Goal: Task Accomplishment & Management: Complete application form

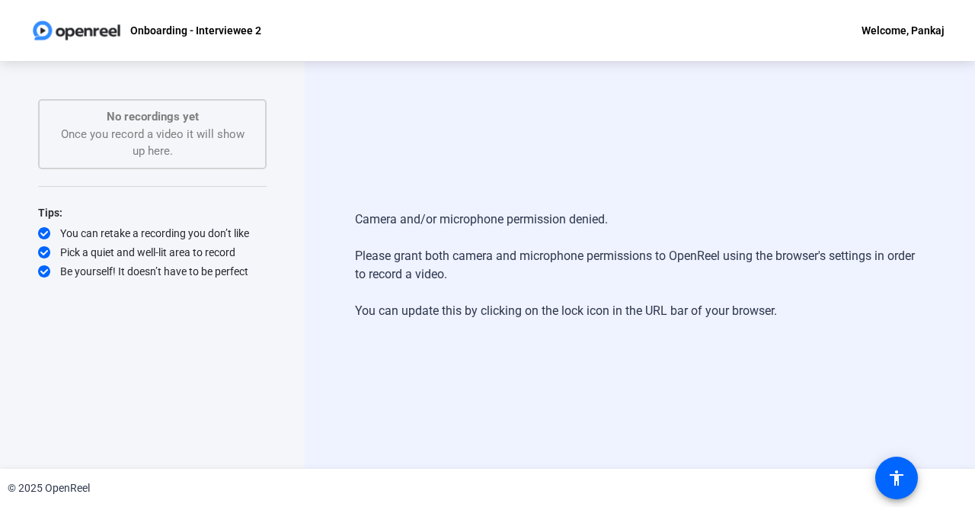
click at [917, 30] on div "Welcome, Pankaj" at bounding box center [903, 30] width 83 height 18
click at [600, 146] on div at bounding box center [487, 253] width 975 height 507
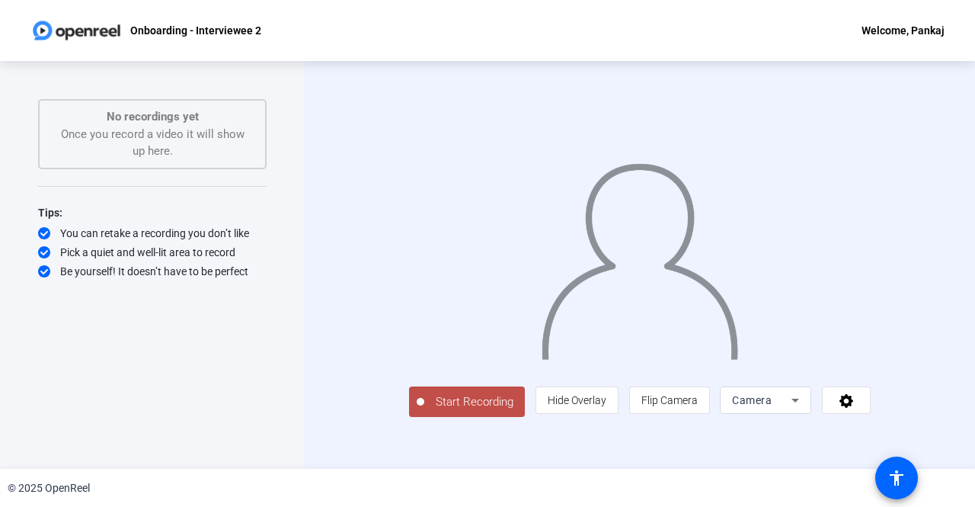
click at [1, 201] on div "Start Recording No recordings yet Once you record a video it will show up here.…" at bounding box center [152, 265] width 305 height 408
click at [698, 406] on span "Flip Camera" at bounding box center [669, 400] width 56 height 12
click at [804, 409] on icon at bounding box center [795, 400] width 18 height 18
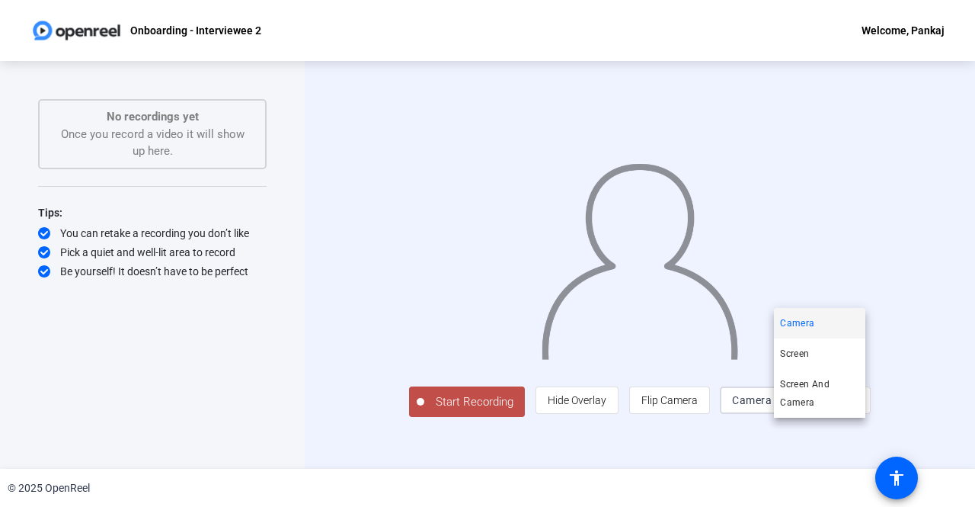
click at [845, 433] on div at bounding box center [487, 253] width 975 height 507
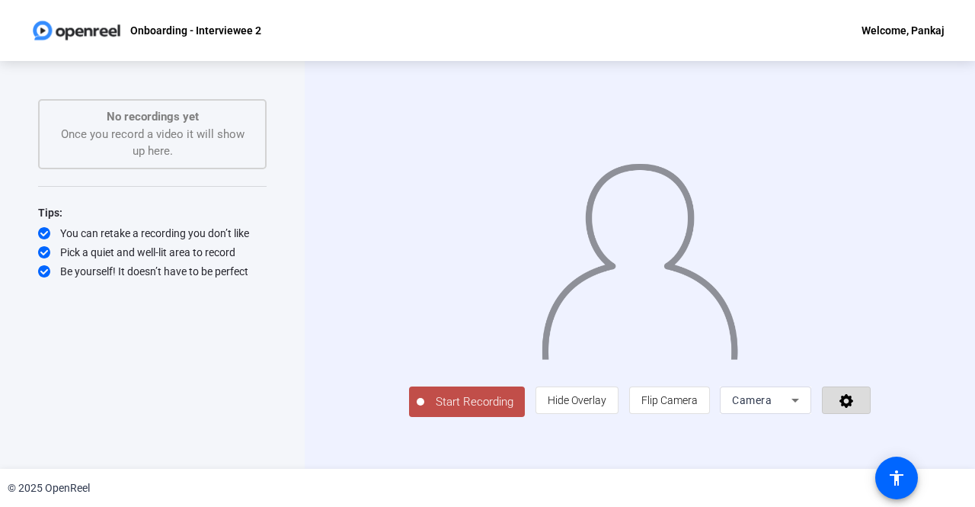
click at [870, 418] on span at bounding box center [846, 400] width 47 height 37
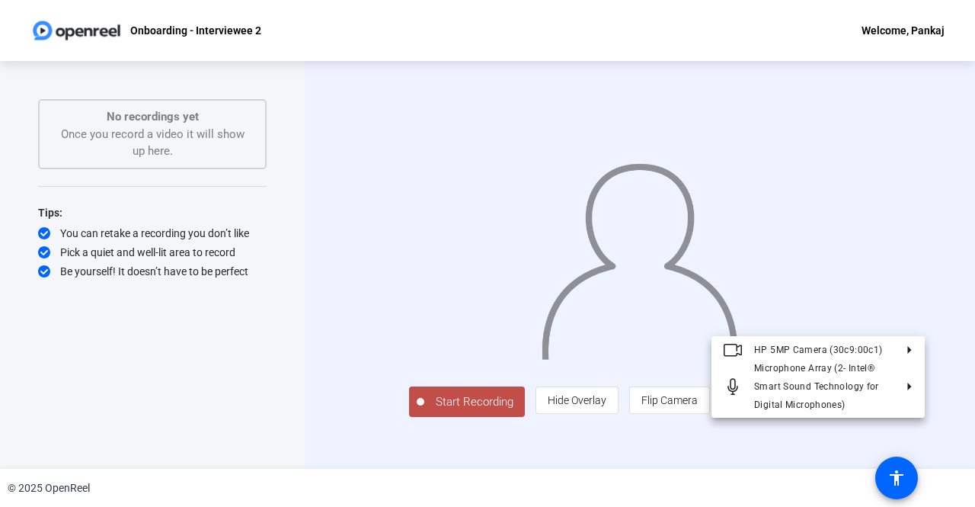
click at [889, 430] on div at bounding box center [487, 253] width 975 height 507
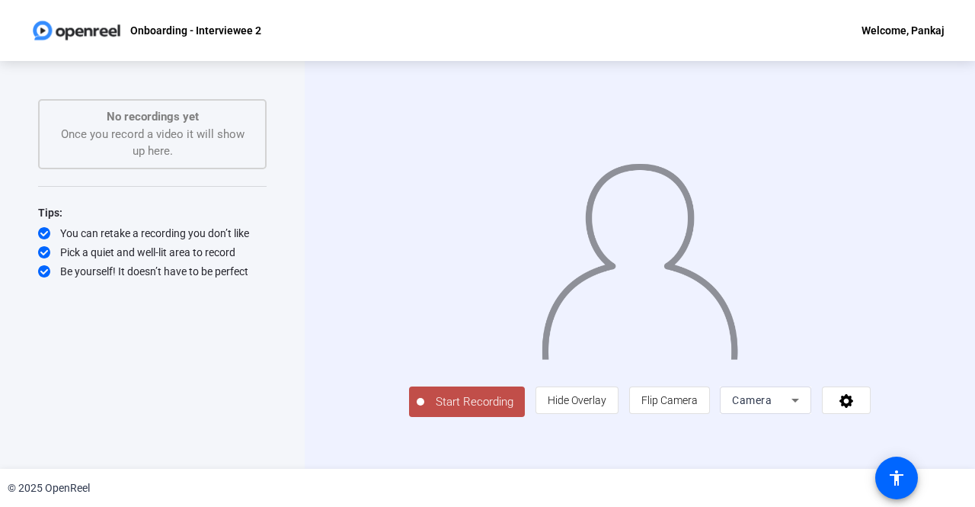
click at [424, 411] on span "Start Recording" at bounding box center [474, 402] width 101 height 18
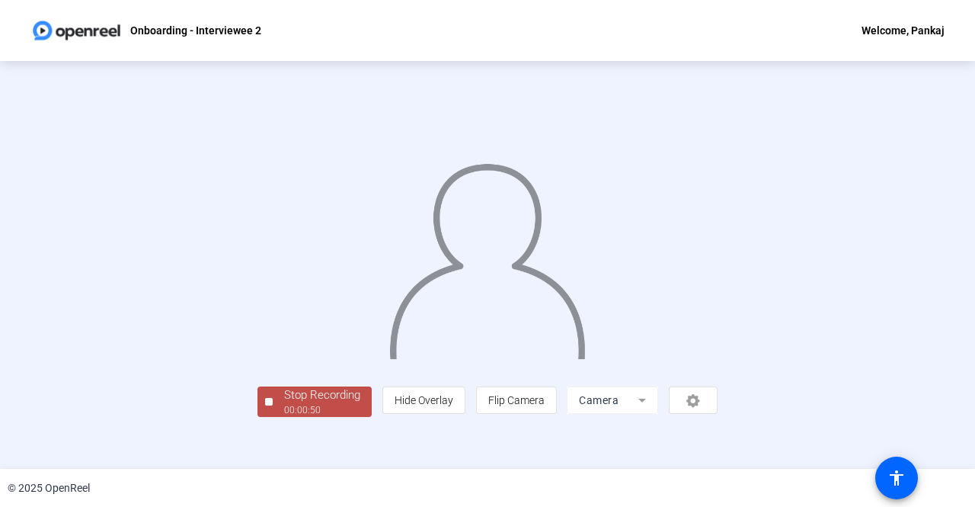
click at [388, 322] on img at bounding box center [487, 255] width 199 height 207
click at [539, 359] on img at bounding box center [487, 255] width 199 height 207
click at [487, 267] on img at bounding box center [487, 255] width 199 height 207
click at [284, 404] on div "Stop Recording" at bounding box center [322, 395] width 76 height 18
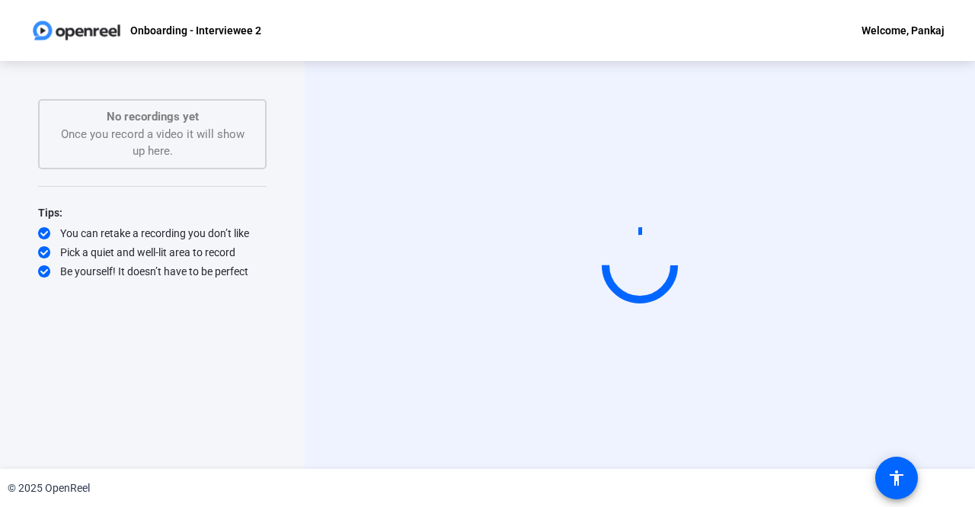
scroll to position [0, 0]
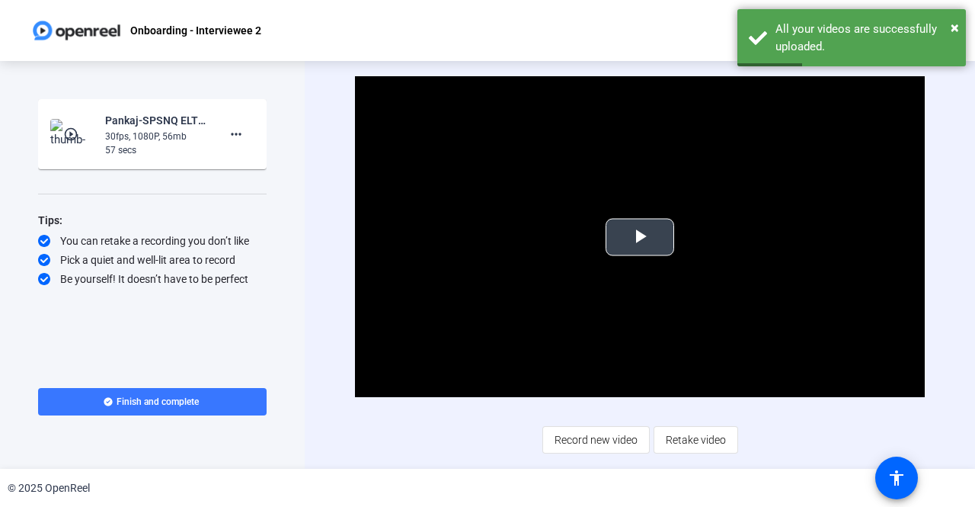
click at [640, 237] on span "Video Player" at bounding box center [640, 237] width 0 height 0
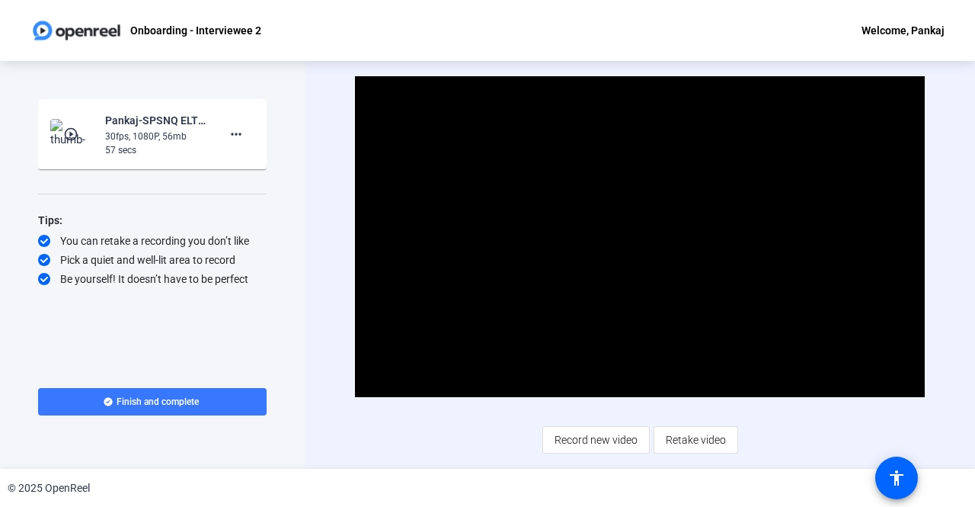
click at [497, 432] on div "Video Player is loading. Play Video Pause Mute Current Time 0:44 / Duration 0:5…" at bounding box center [640, 264] width 570 height 376
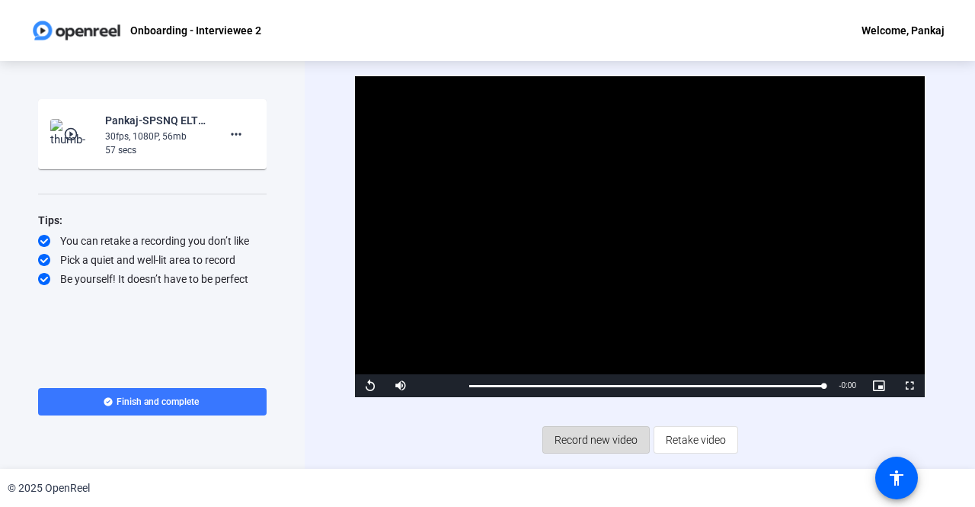
click at [605, 437] on span "Record new video" at bounding box center [596, 439] width 83 height 29
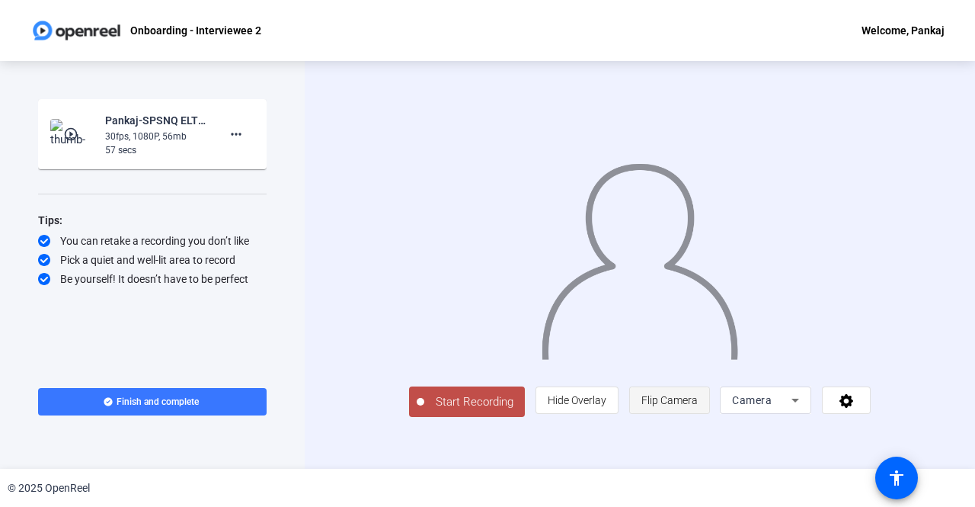
click at [698, 406] on span "Flip Camera" at bounding box center [669, 400] width 56 height 12
click at [856, 408] on icon at bounding box center [847, 399] width 18 height 15
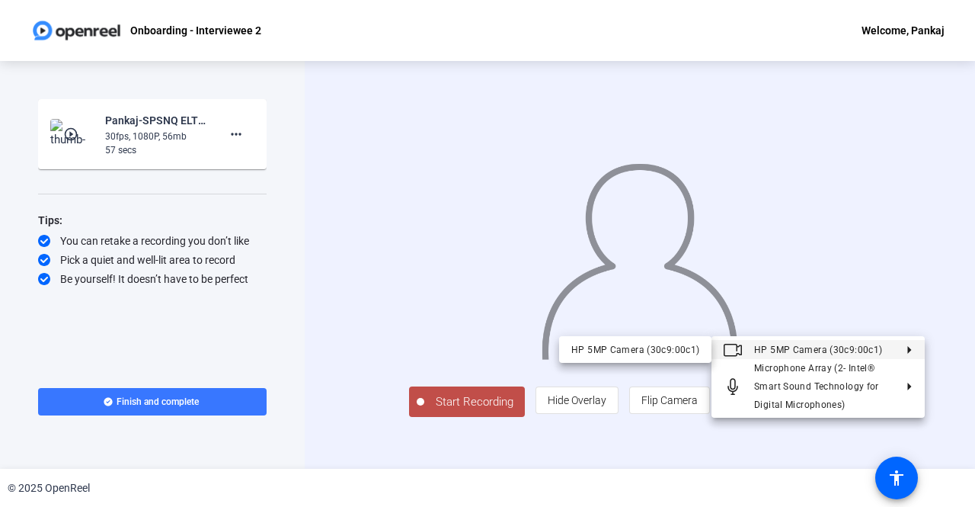
click at [958, 316] on div at bounding box center [487, 253] width 975 height 507
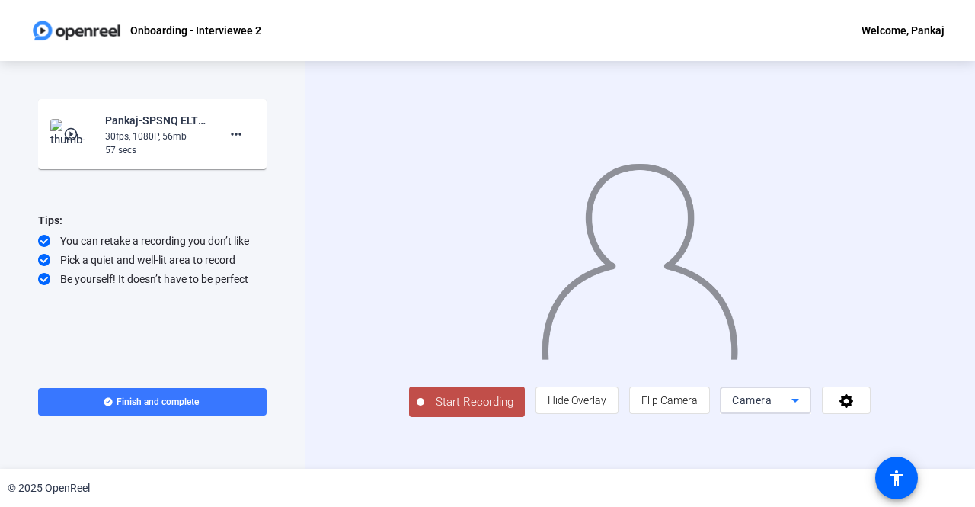
click at [772, 406] on span "Camera" at bounding box center [752, 400] width 40 height 12
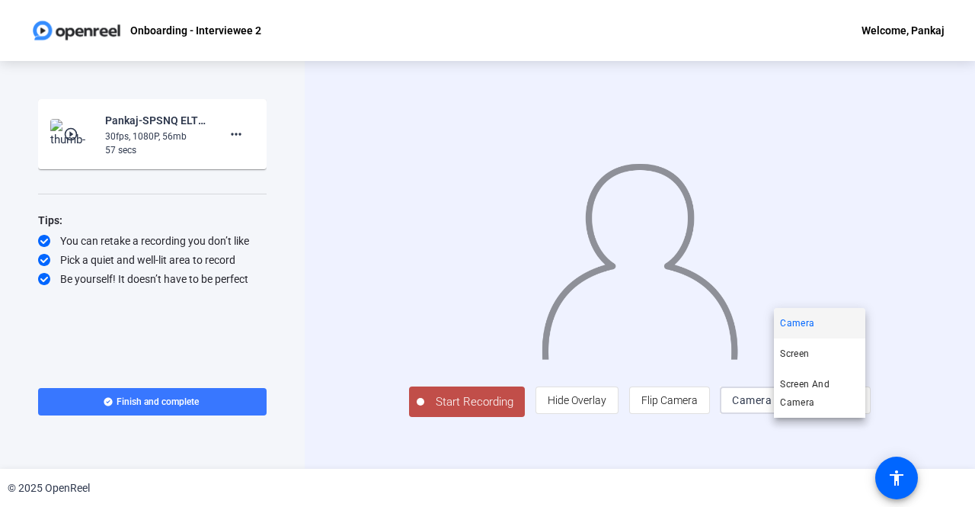
click at [942, 300] on div at bounding box center [487, 253] width 975 height 507
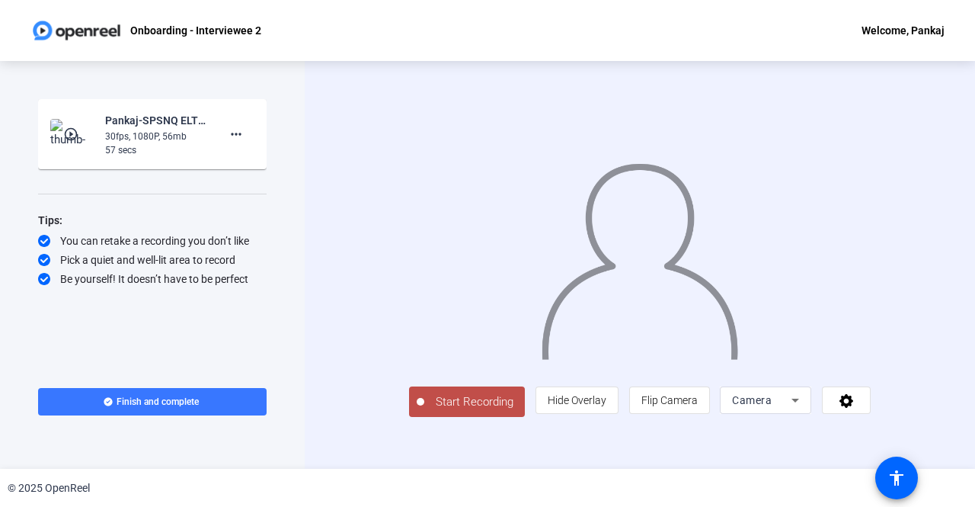
click at [427, 411] on span "Start Recording" at bounding box center [474, 402] width 101 height 18
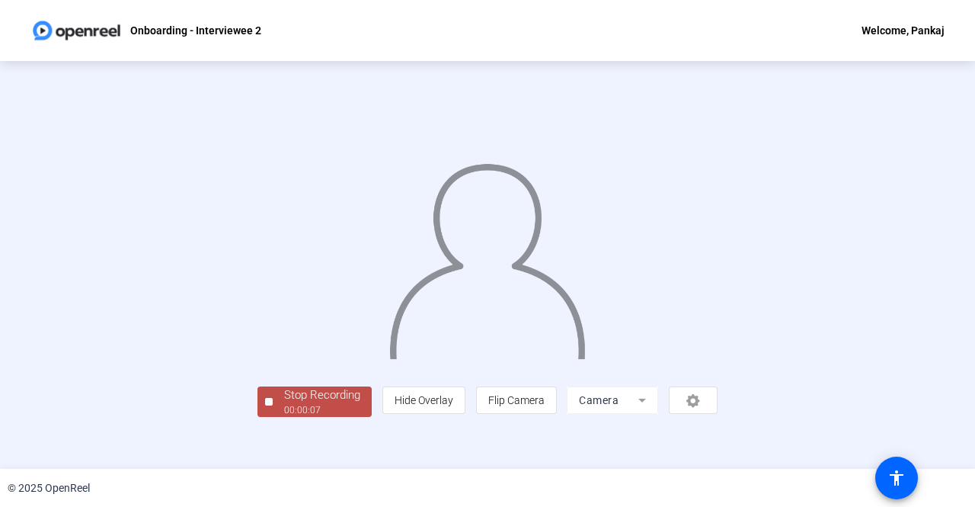
click at [502, 336] on img at bounding box center [487, 255] width 199 height 207
click at [284, 404] on div "Stop Recording" at bounding box center [322, 395] width 76 height 18
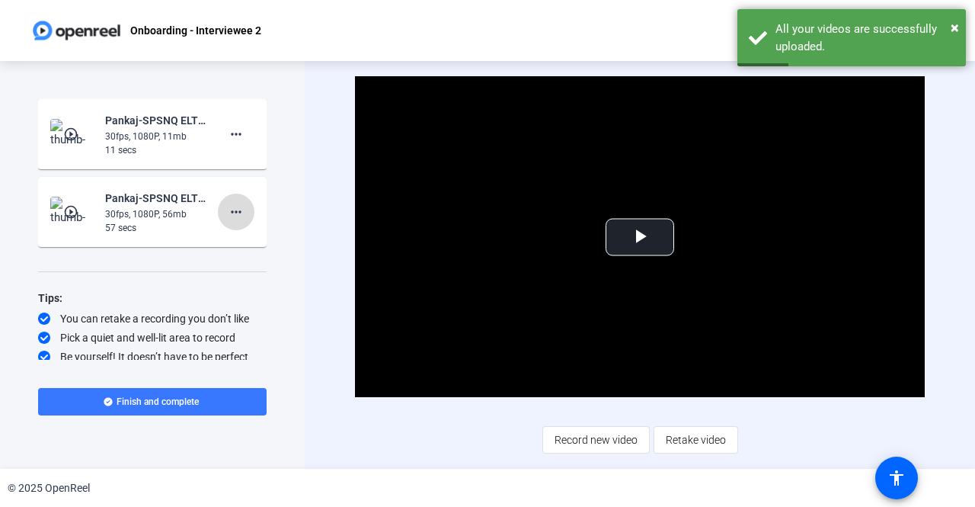
click at [233, 212] on mat-icon "more_horiz" at bounding box center [236, 212] width 18 height 18
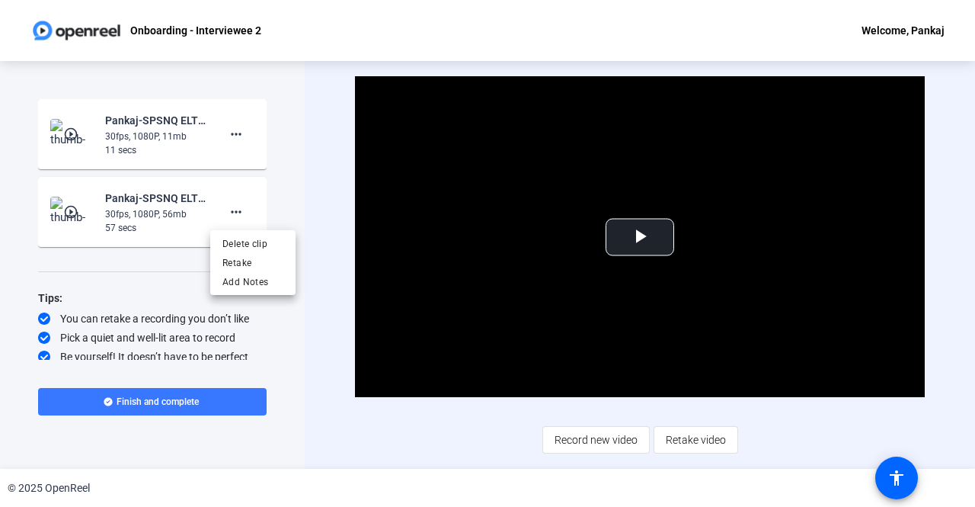
click at [229, 138] on div at bounding box center [487, 253] width 975 height 507
click at [229, 133] on mat-icon "more_horiz" at bounding box center [236, 134] width 18 height 18
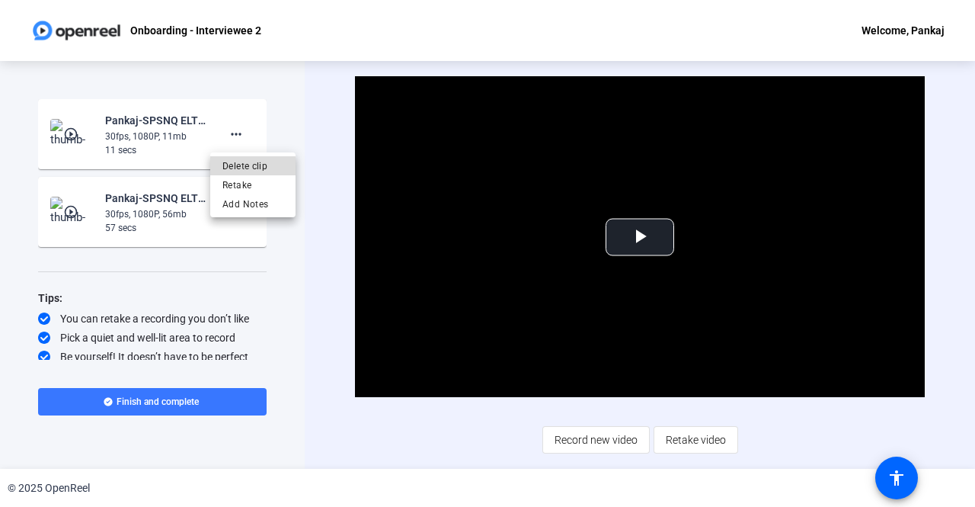
click at [236, 170] on span "Delete clip" at bounding box center [252, 166] width 61 height 18
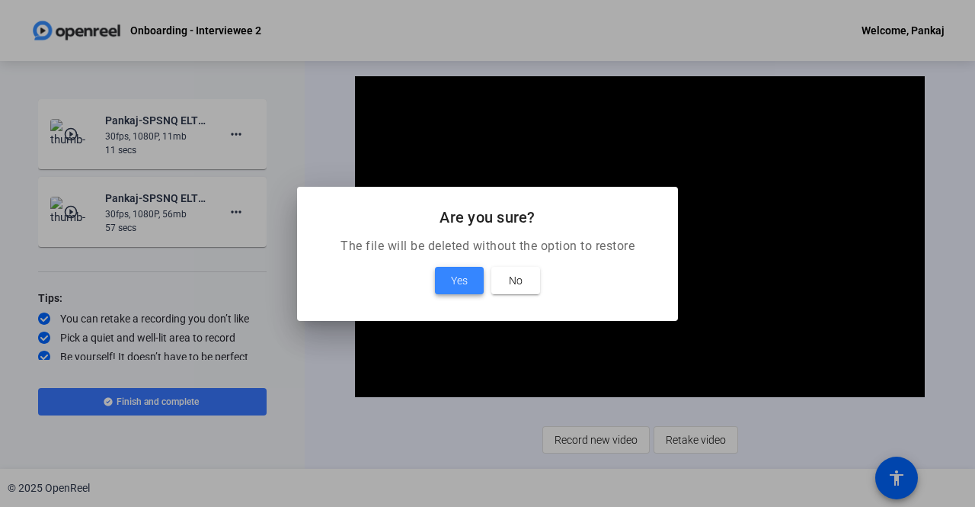
click at [454, 275] on span "Yes" at bounding box center [459, 280] width 17 height 18
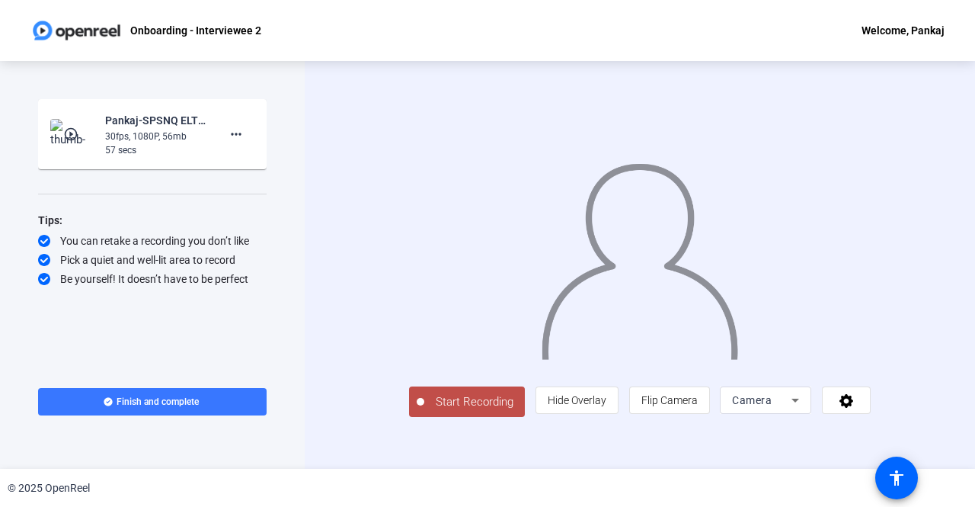
click at [430, 411] on span "Start Recording" at bounding box center [474, 402] width 101 height 18
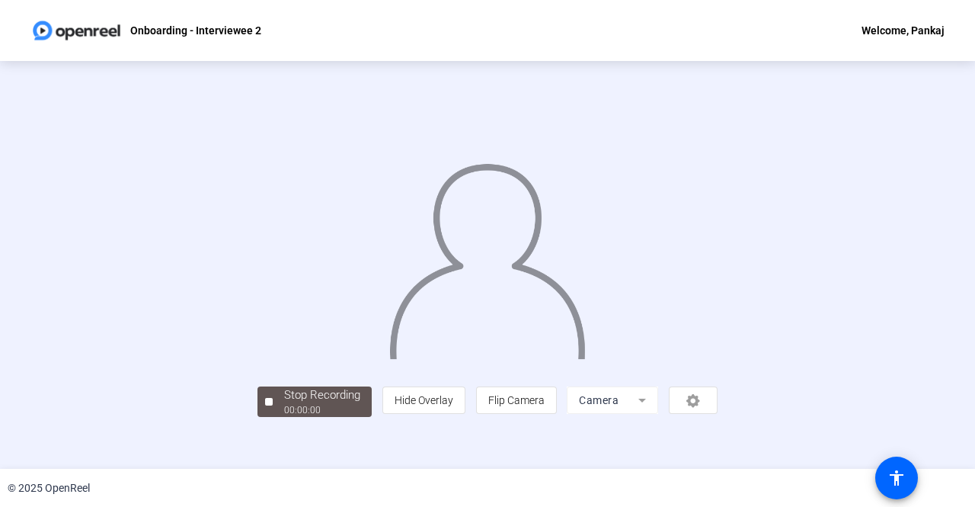
scroll to position [49, 0]
click at [284, 417] on div "00:00:53" at bounding box center [322, 410] width 76 height 14
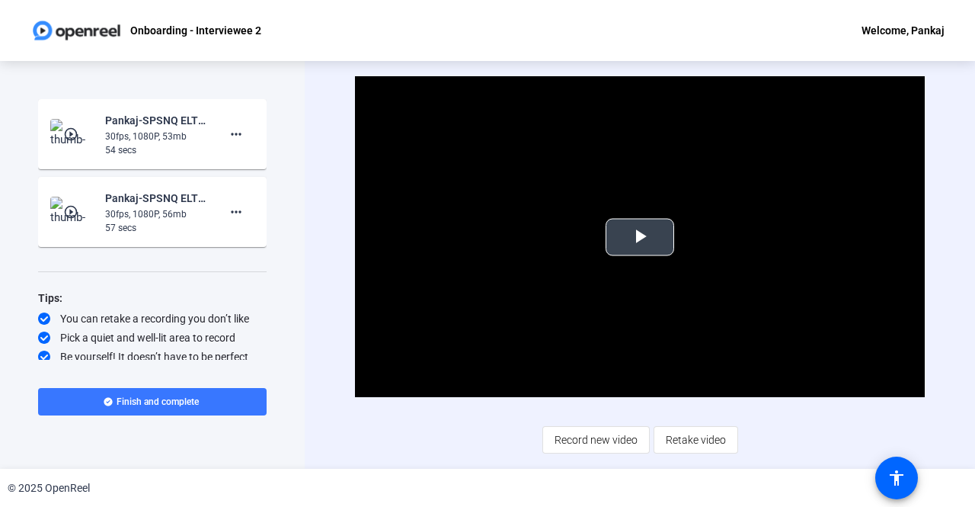
click at [640, 237] on span "Video Player" at bounding box center [640, 237] width 0 height 0
click at [78, 144] on img at bounding box center [72, 134] width 45 height 30
click at [640, 237] on span "Video Player" at bounding box center [640, 237] width 0 height 0
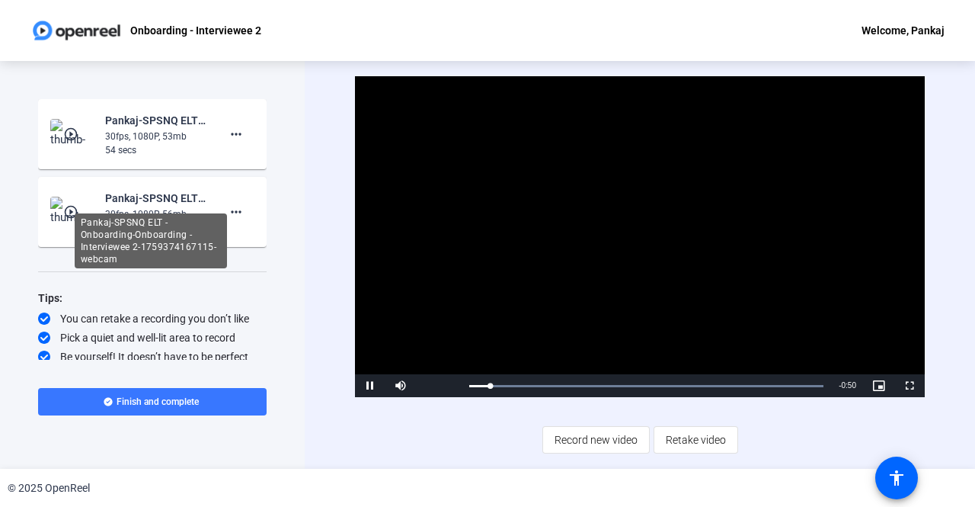
click at [84, 213] on div "Pankaj-SPSNQ ELT - Onboarding-Onboarding - Interviewee 2-1759374167115-webcam" at bounding box center [151, 240] width 152 height 55
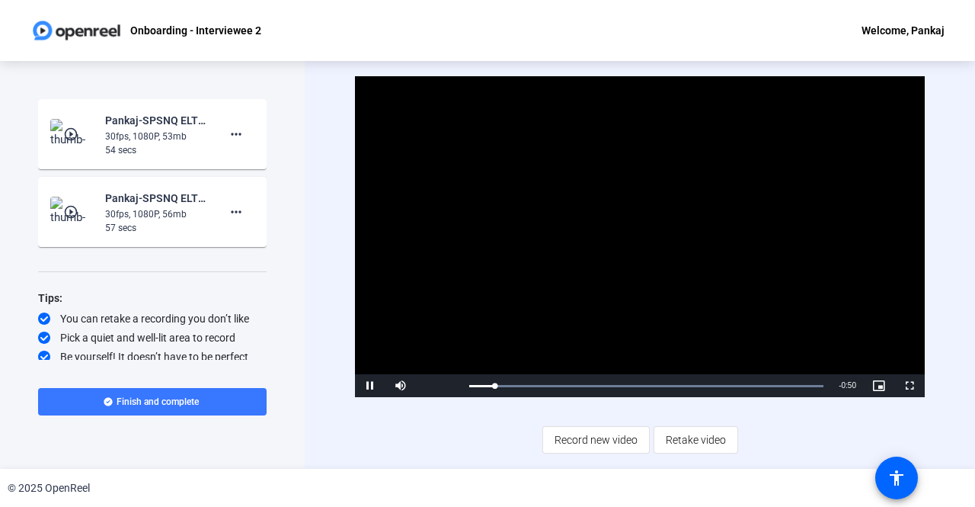
click at [68, 206] on mat-icon "play_circle_outline" at bounding box center [72, 211] width 18 height 15
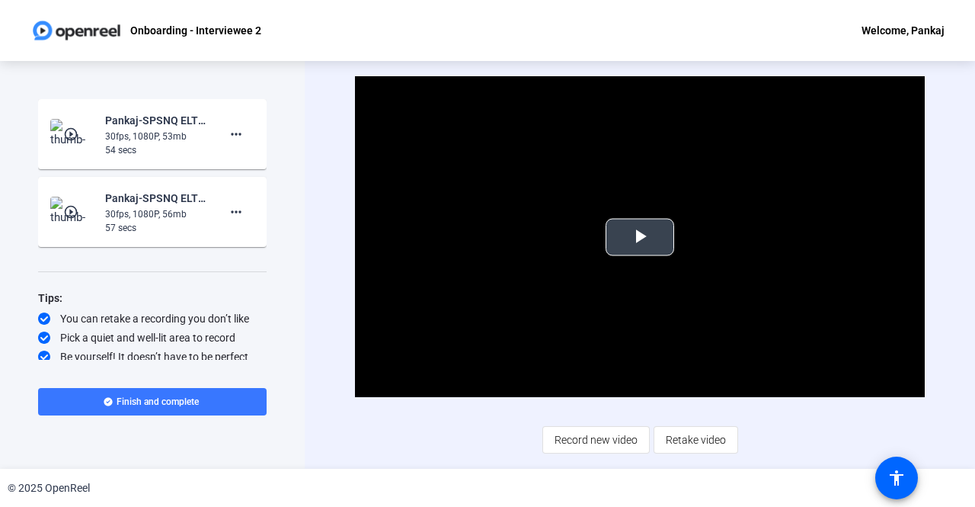
click at [640, 237] on span "Video Player" at bounding box center [640, 237] width 0 height 0
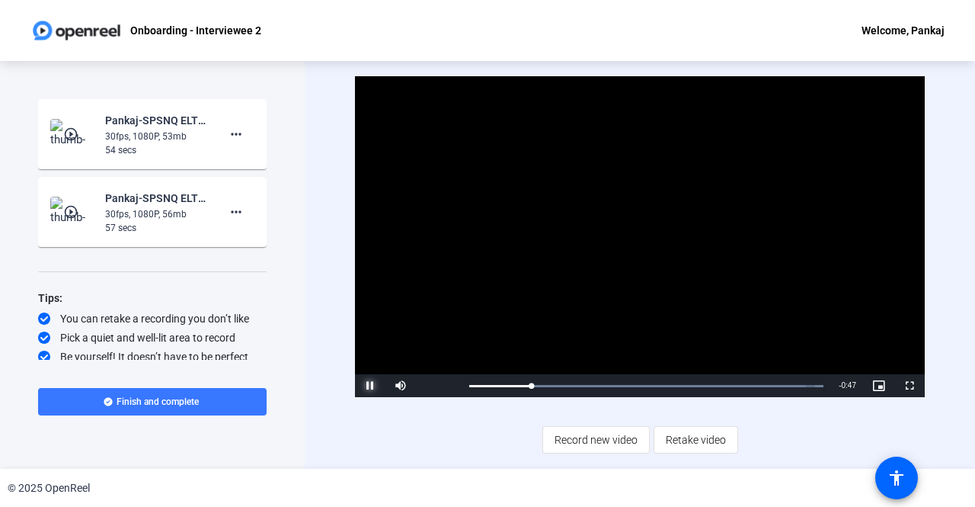
click at [364, 385] on span "Video Player" at bounding box center [370, 385] width 30 height 0
click at [227, 131] on mat-icon "more_horiz" at bounding box center [236, 134] width 18 height 18
click at [241, 169] on span "Delete clip" at bounding box center [252, 166] width 61 height 18
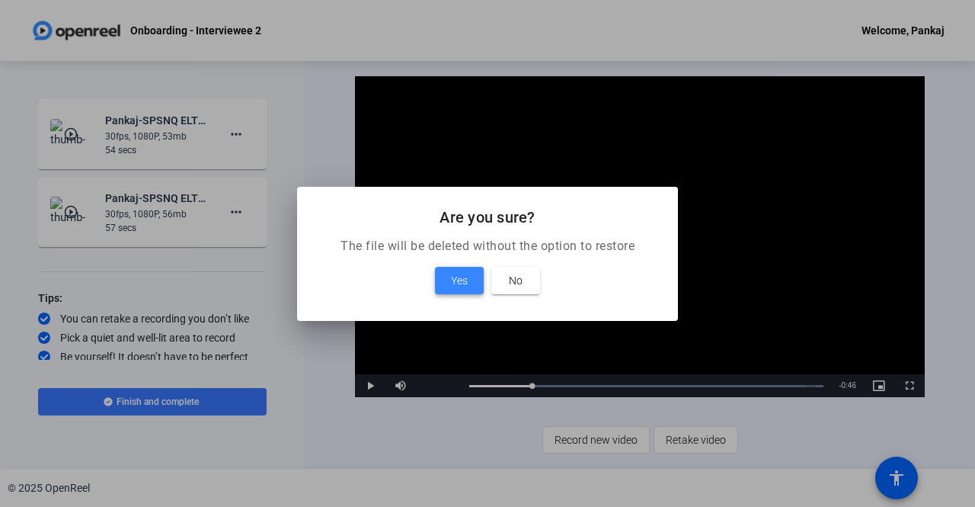
click at [454, 277] on span "Yes" at bounding box center [459, 280] width 17 height 18
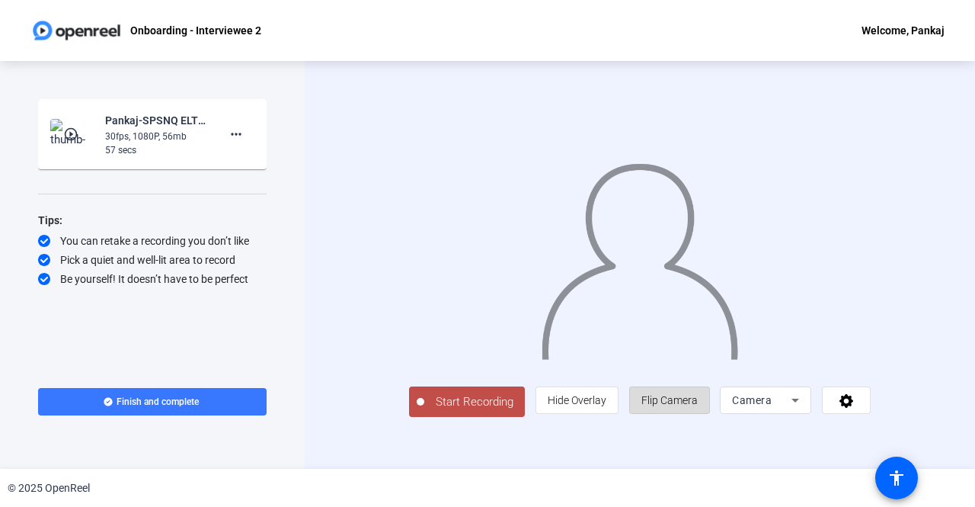
click at [698, 406] on span "Flip Camera" at bounding box center [669, 400] width 56 height 12
click at [605, 479] on div "© 2025 OpenReel" at bounding box center [487, 488] width 975 height 38
click at [424, 411] on span "Start Recording" at bounding box center [474, 402] width 101 height 18
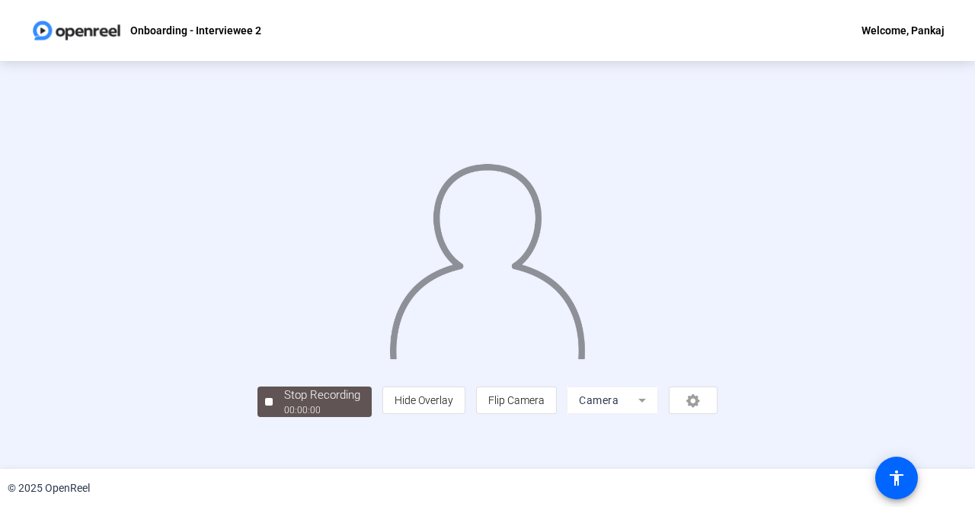
scroll to position [62, 0]
click at [284, 417] on div "00:01:33" at bounding box center [322, 410] width 76 height 14
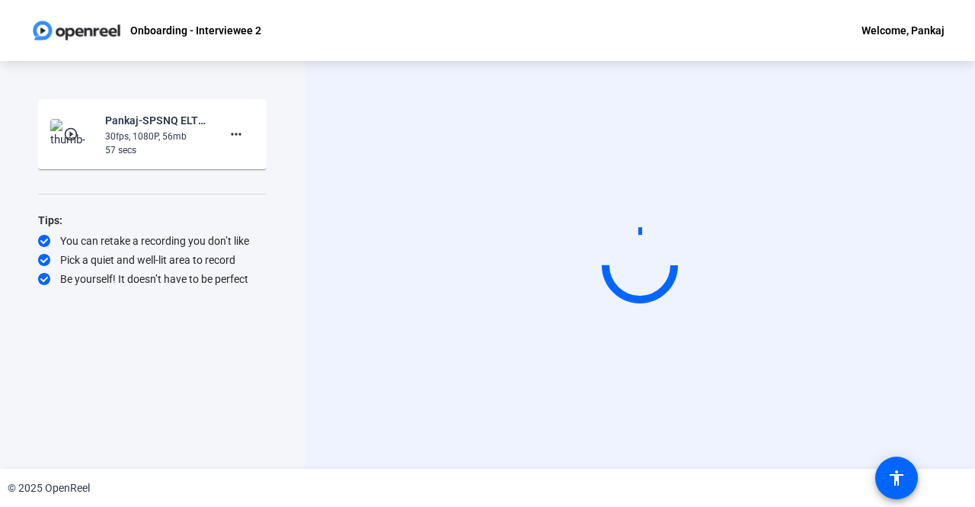
scroll to position [0, 0]
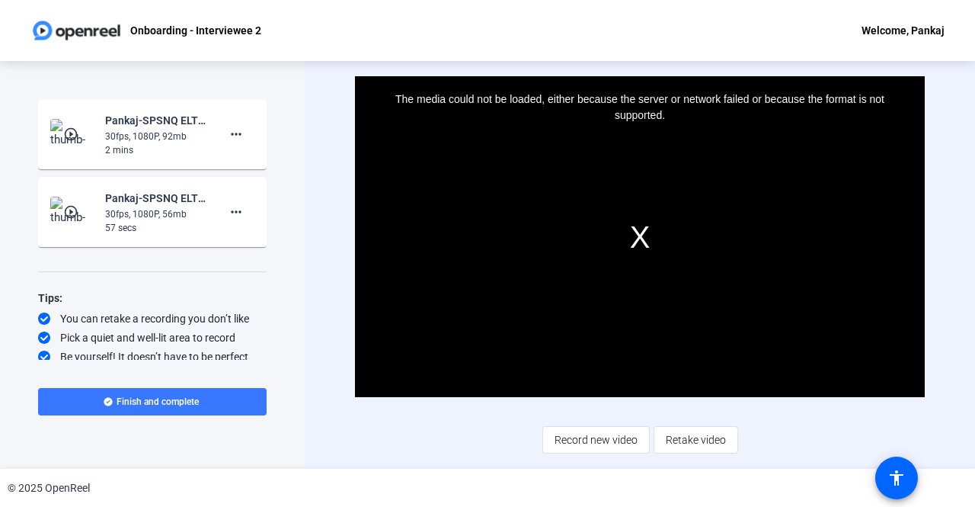
click at [72, 135] on mat-icon "play_circle_outline" at bounding box center [72, 133] width 18 height 15
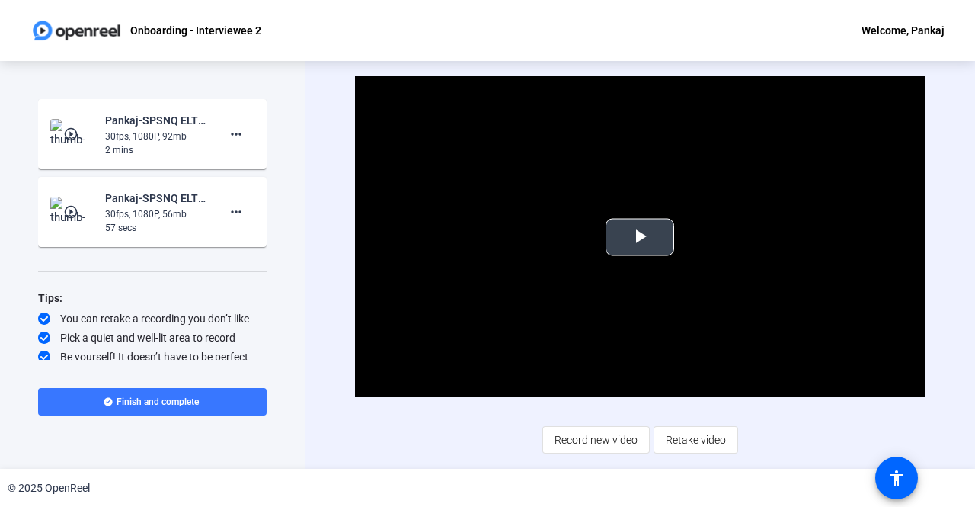
click at [640, 237] on span "Video Player" at bounding box center [640, 237] width 0 height 0
click at [495, 438] on div "Video Player is loading. Play Video Pause Mute Current Time 0:07 / Duration 1:3…" at bounding box center [640, 264] width 570 height 376
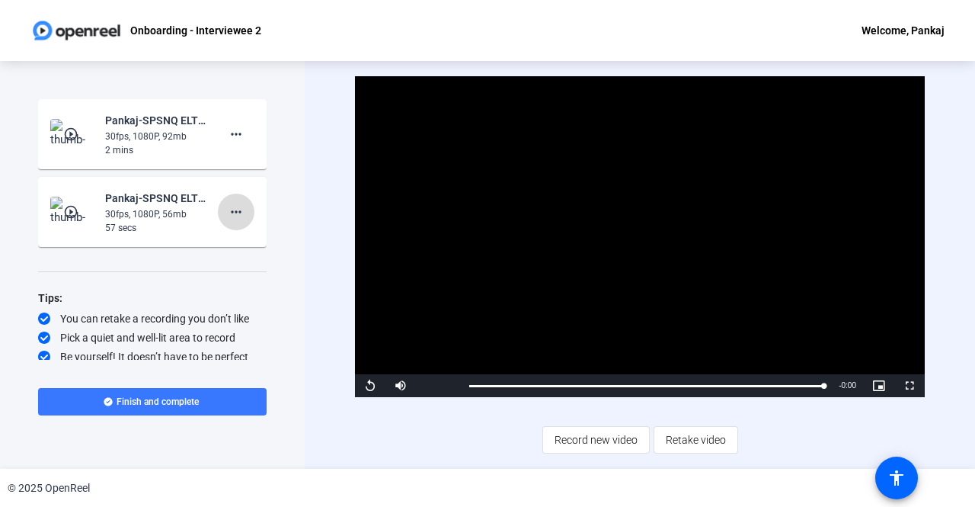
click at [235, 219] on mat-icon "more_horiz" at bounding box center [236, 212] width 18 height 18
click at [251, 248] on span "Delete clip" at bounding box center [252, 244] width 61 height 18
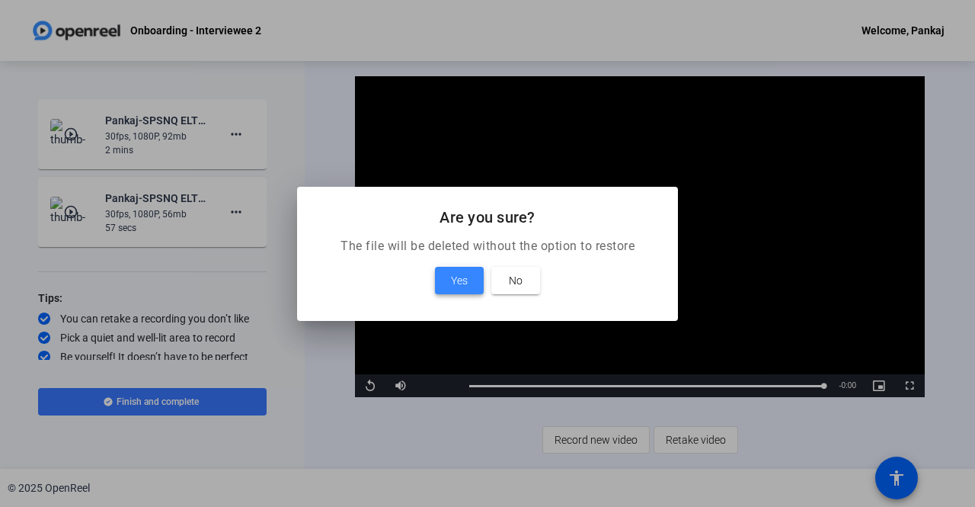
click at [459, 283] on span "Yes" at bounding box center [459, 280] width 17 height 18
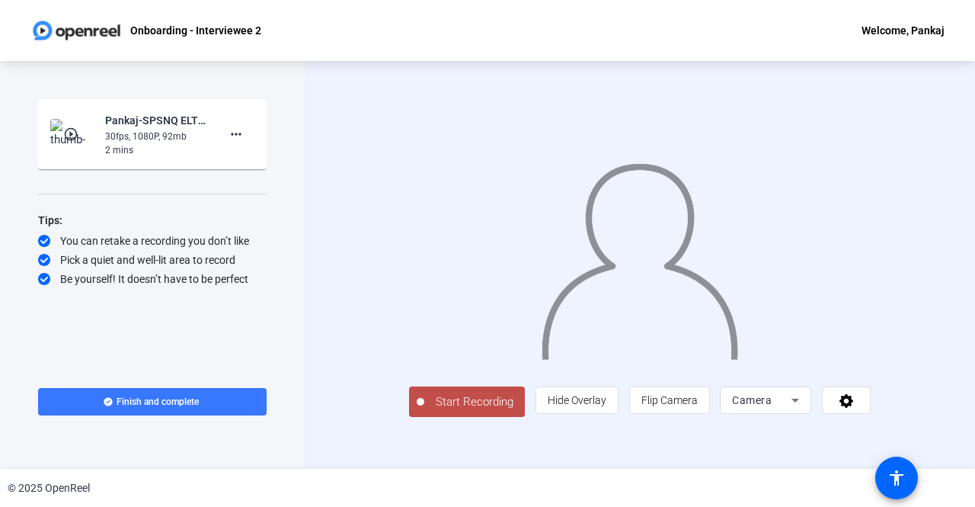
click at [459, 411] on span "Start Recording" at bounding box center [474, 402] width 101 height 18
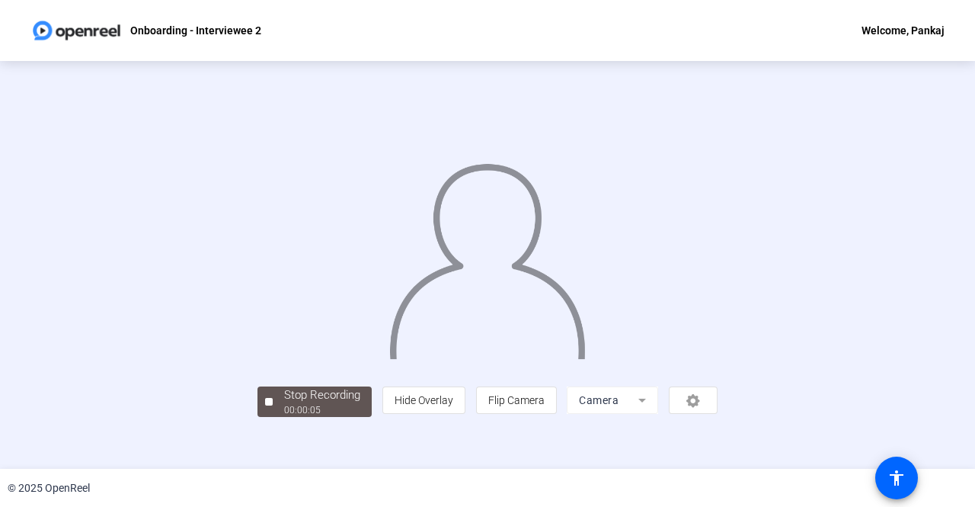
scroll to position [62, 0]
click at [284, 417] on div "00:00:06" at bounding box center [322, 410] width 76 height 14
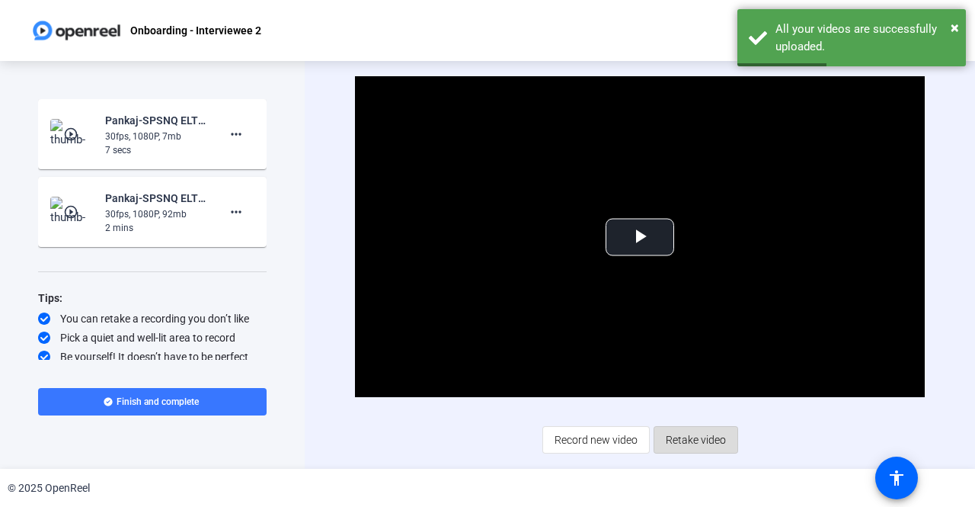
click at [698, 438] on span "Retake video" at bounding box center [696, 439] width 60 height 29
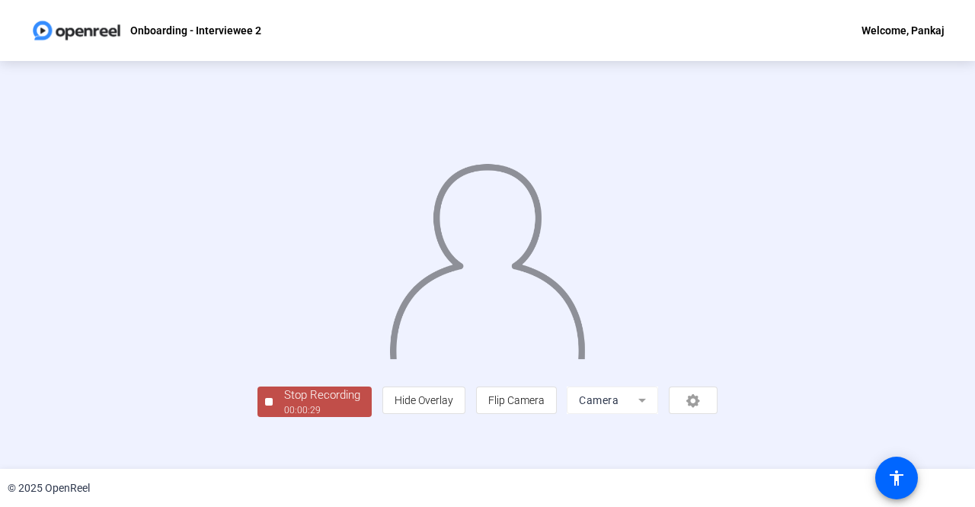
scroll to position [62, 0]
click at [284, 417] on div "00:00:31" at bounding box center [322, 410] width 76 height 14
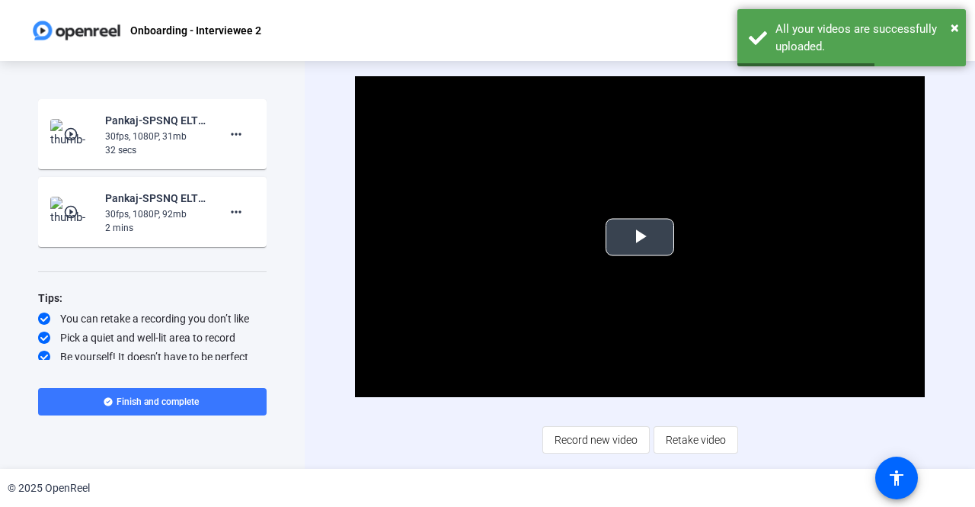
click at [640, 237] on span "Video Player" at bounding box center [640, 237] width 0 height 0
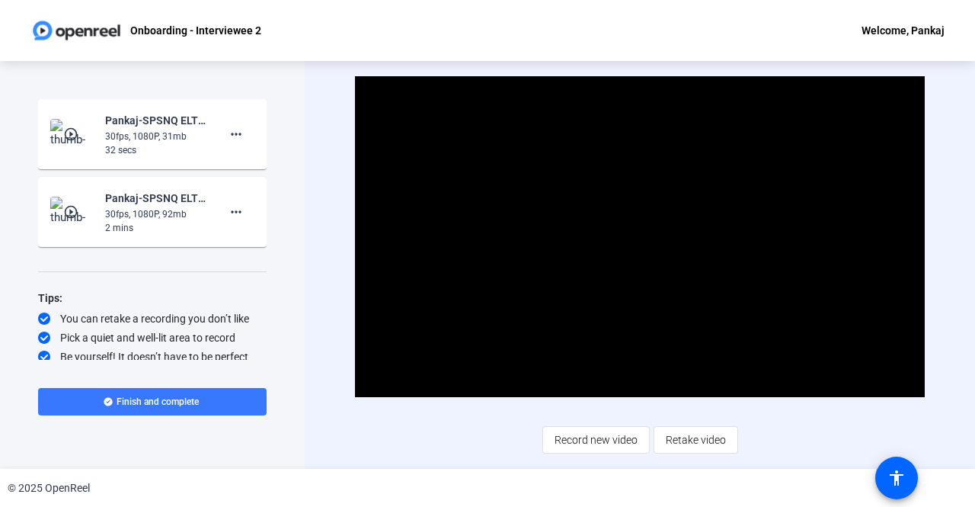
click at [69, 135] on mat-icon "play_circle_outline" at bounding box center [72, 133] width 18 height 15
click at [640, 237] on span "Video Player" at bounding box center [640, 237] width 0 height 0
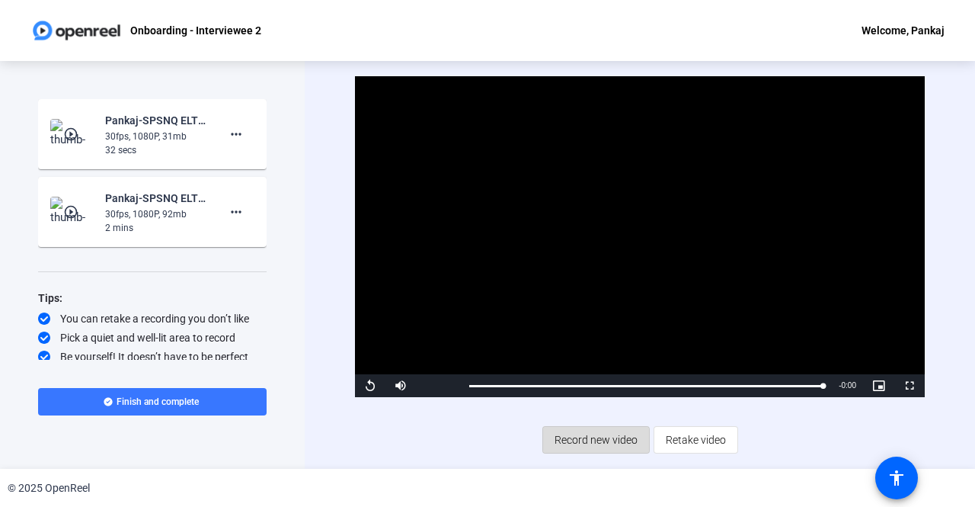
click at [578, 446] on span "Record new video" at bounding box center [596, 439] width 83 height 29
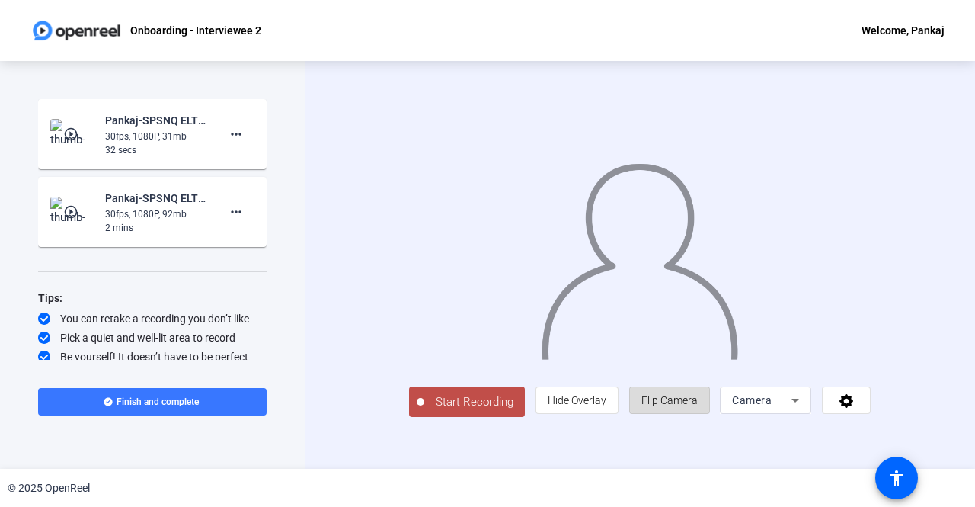
click at [698, 406] on span "Flip Camera" at bounding box center [669, 400] width 56 height 12
click at [430, 411] on span "Start Recording" at bounding box center [474, 402] width 101 height 18
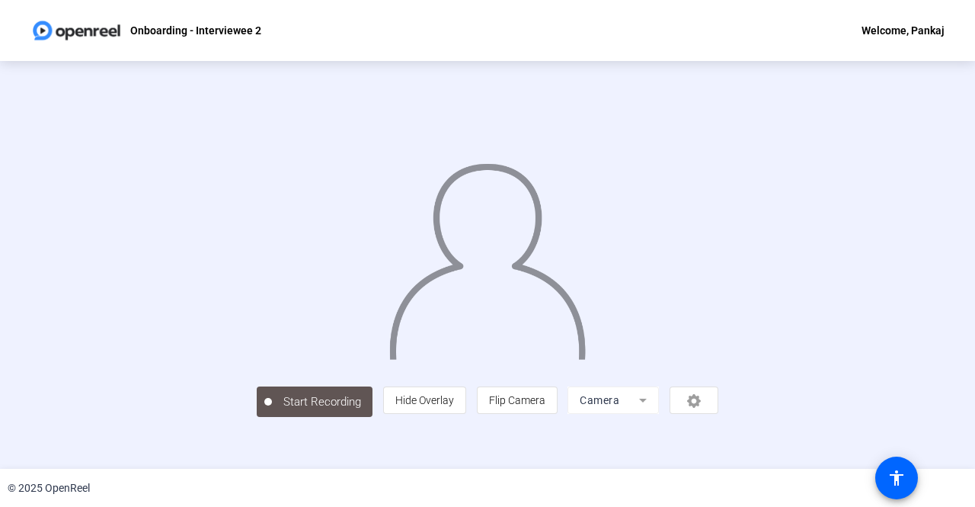
scroll to position [62, 0]
click at [257, 417] on div "Stop Recording 00:00:06 person Hide Overlay flip Flip Camera Camera" at bounding box center [487, 265] width 460 height 304
click at [284, 404] on div "Stop Recording" at bounding box center [322, 395] width 76 height 18
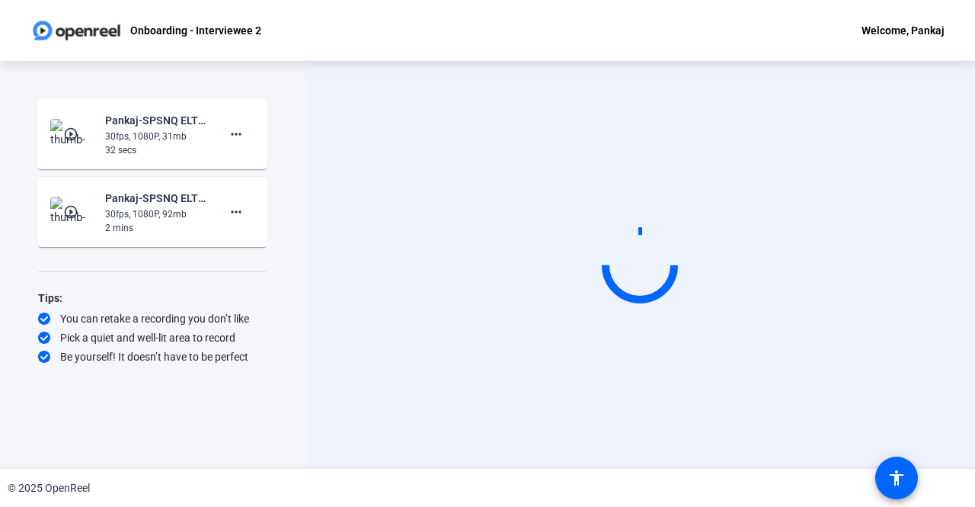
scroll to position [0, 0]
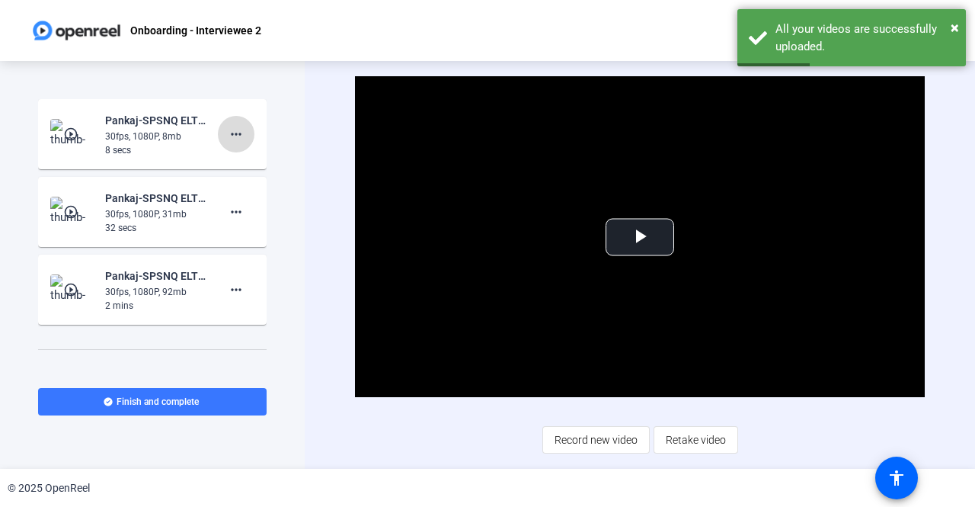
click at [228, 136] on mat-icon "more_horiz" at bounding box center [236, 134] width 18 height 18
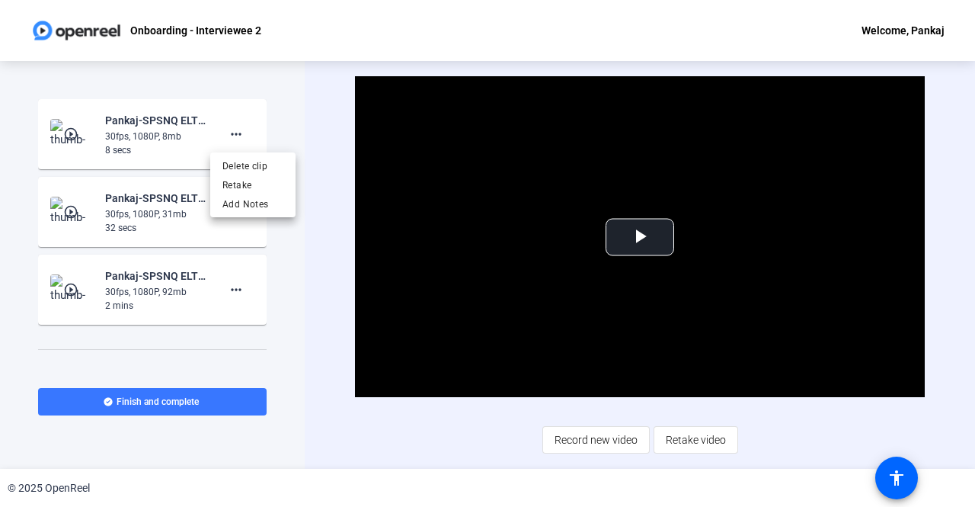
click at [696, 441] on div at bounding box center [487, 253] width 975 height 507
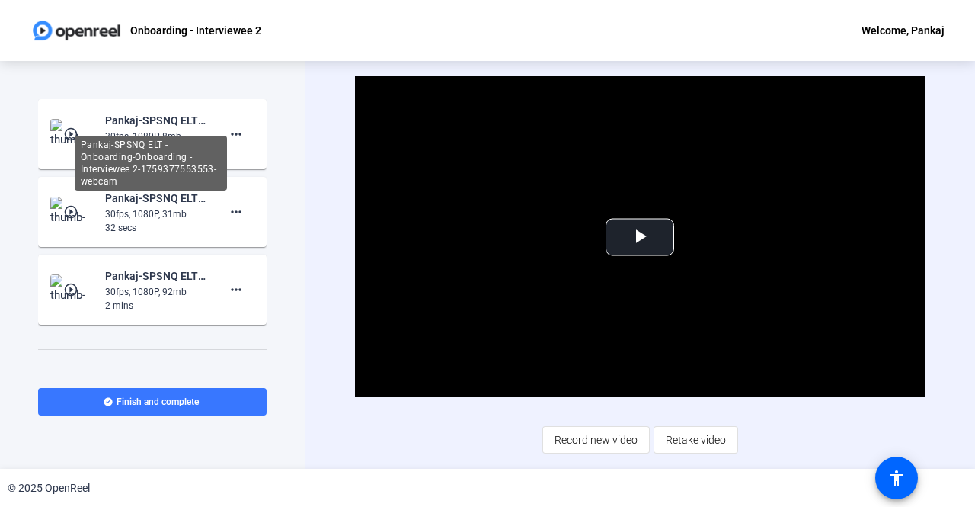
click at [186, 136] on div "Pankaj-SPSNQ ELT - Onboarding-Onboarding - Interviewee 2-1759377553553-webcam" at bounding box center [151, 163] width 152 height 55
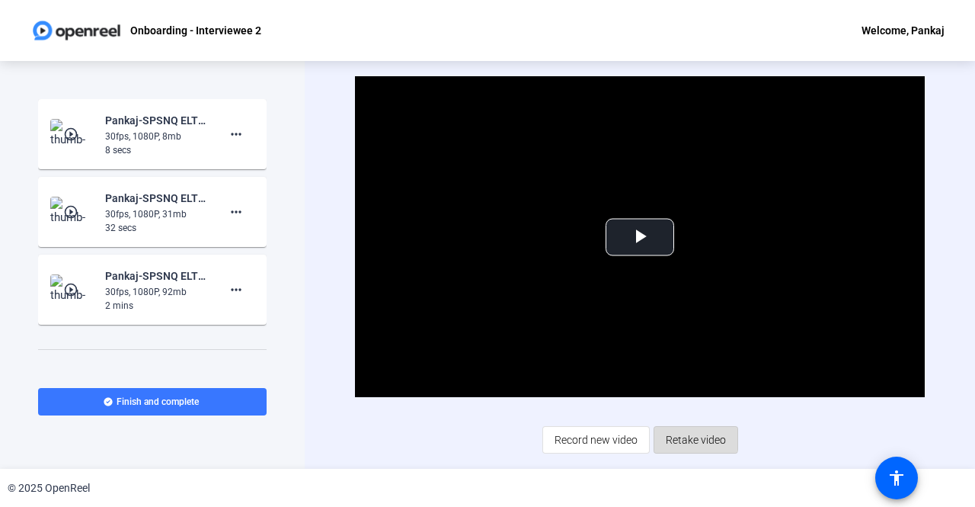
click at [673, 435] on span "Retake video" at bounding box center [696, 439] width 60 height 29
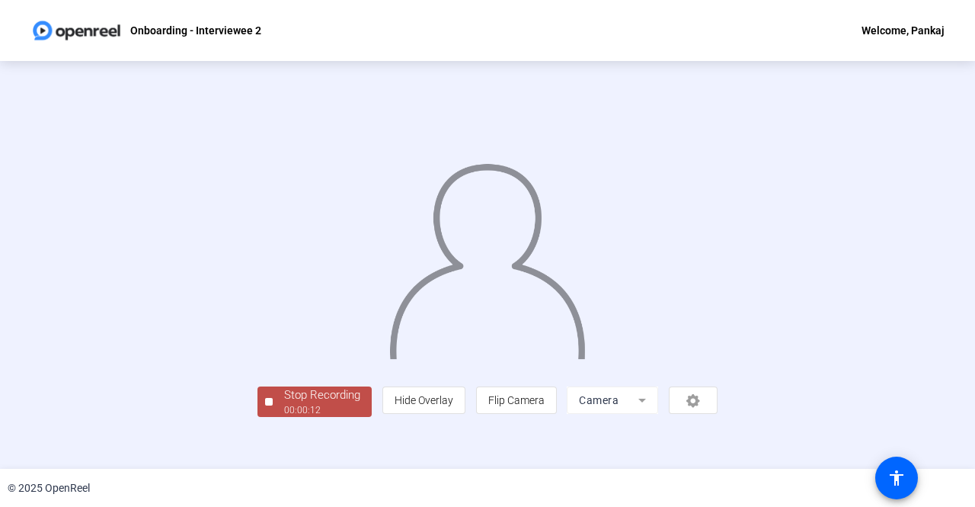
scroll to position [62, 0]
click at [257, 417] on button "Stop Recording 00:00:14" at bounding box center [314, 401] width 114 height 31
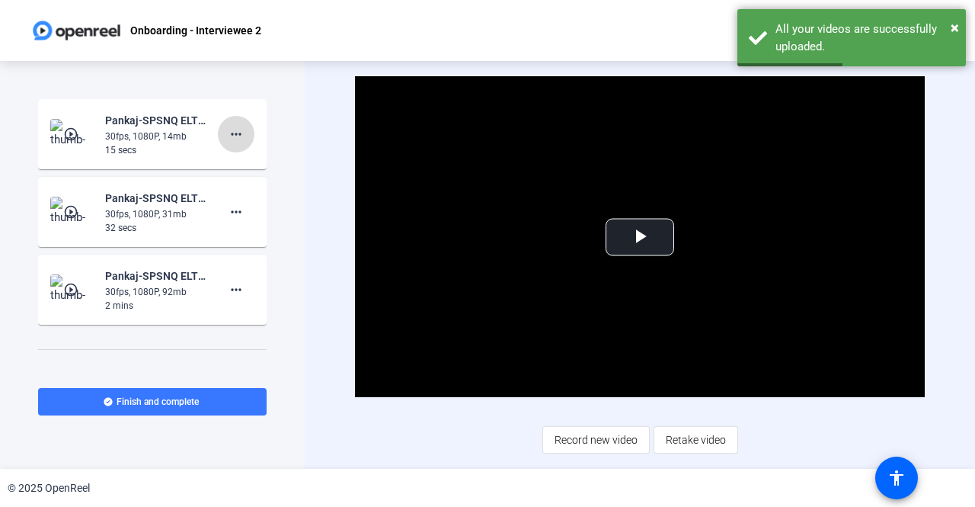
click at [227, 130] on mat-icon "more_horiz" at bounding box center [236, 134] width 18 height 18
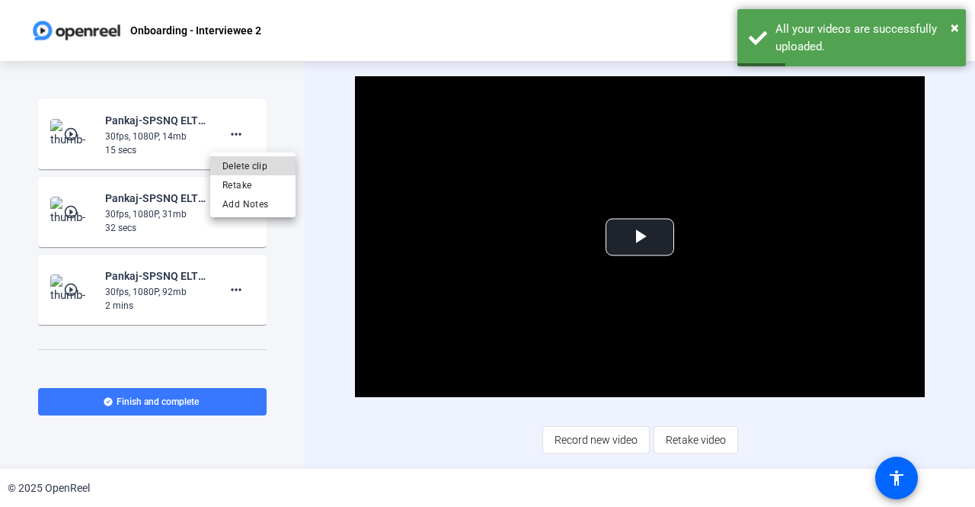
click at [239, 165] on span "Delete clip" at bounding box center [252, 166] width 61 height 18
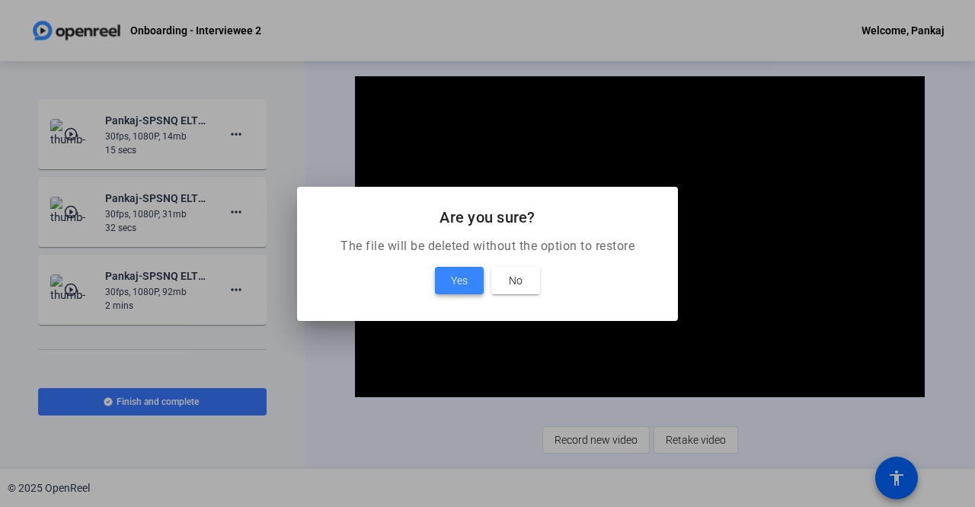
click at [459, 282] on span "Yes" at bounding box center [459, 280] width 17 height 18
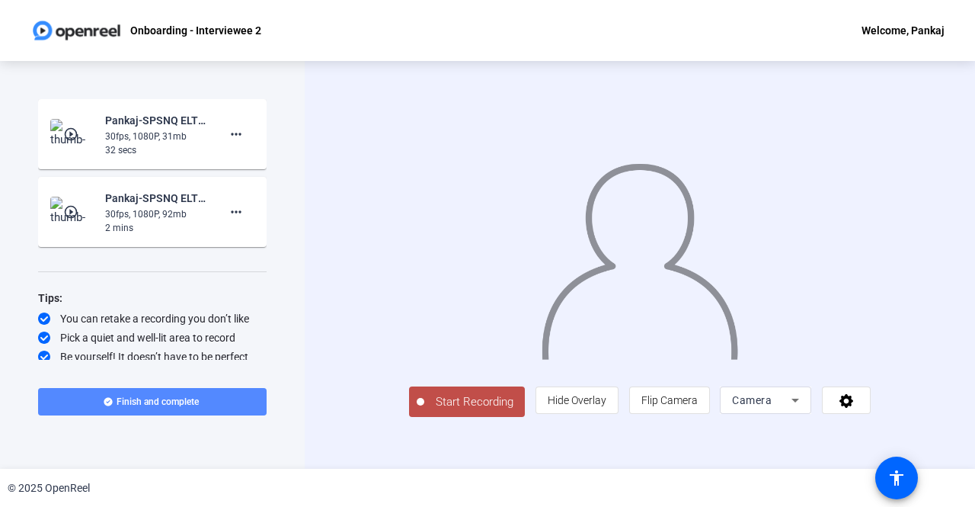
click at [169, 406] on span "Finish and complete" at bounding box center [158, 401] width 82 height 12
